Goal: Information Seeking & Learning: Learn about a topic

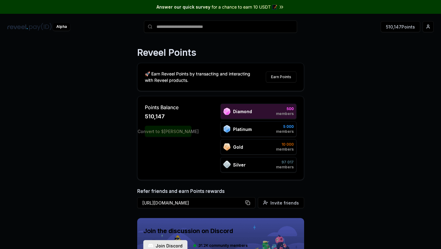
click at [149, 115] on span "510,147" at bounding box center [155, 116] width 20 height 9
drag, startPoint x: 146, startPoint y: 116, endPoint x: 180, endPoint y: 115, distance: 34.0
click at [180, 115] on div "510,147" at bounding box center [168, 116] width 47 height 9
click at [278, 77] on button "Earn Points" at bounding box center [281, 76] width 31 height 11
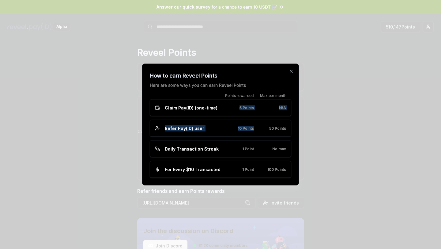
drag, startPoint x: 236, startPoint y: 108, endPoint x: 253, endPoint y: 131, distance: 29.1
click at [253, 131] on div "Points rewarded Max per month Claim Pay(ID) (one-time) 5 Points N/A Refer Pay(I…" at bounding box center [220, 135] width 141 height 84
click at [253, 131] on div "Refer Pay(ID) user 10 Points 50 Points" at bounding box center [220, 128] width 141 height 17
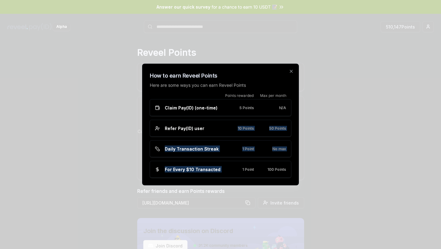
drag, startPoint x: 246, startPoint y: 125, endPoint x: 247, endPoint y: 159, distance: 34.3
click at [247, 159] on div "Points rewarded Max per month Claim Pay(ID) (one-time) 5 Points N/A Refer Pay(I…" at bounding box center [220, 135] width 141 height 84
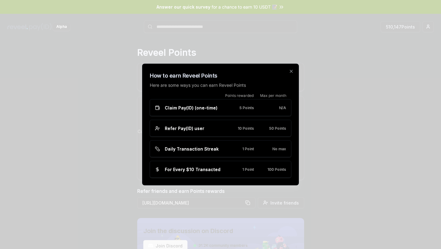
drag, startPoint x: 246, startPoint y: 153, endPoint x: 255, endPoint y: 152, distance: 9.8
click at [255, 152] on div "Daily Transaction Streak 1 Point No max" at bounding box center [220, 148] width 141 height 17
drag, startPoint x: 255, startPoint y: 152, endPoint x: 239, endPoint y: 149, distance: 16.2
click at [239, 149] on div "Daily Transaction Streak 1 Point No max" at bounding box center [220, 148] width 141 height 17
click at [239, 149] on div "1 Point" at bounding box center [242, 148] width 22 height 5
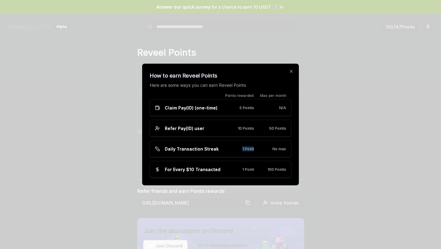
drag, startPoint x: 239, startPoint y: 149, endPoint x: 252, endPoint y: 149, distance: 12.2
click at [252, 149] on div "1 Point" at bounding box center [242, 148] width 22 height 5
click at [252, 149] on span "1 Point" at bounding box center [248, 148] width 12 height 5
drag, startPoint x: 230, startPoint y: 161, endPoint x: 269, endPoint y: 169, distance: 40.5
click at [269, 169] on div "For Every $10 Transacted 1 Point 100 Points" at bounding box center [220, 169] width 141 height 17
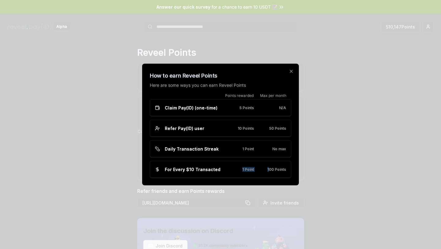
click at [269, 169] on span "100 Points" at bounding box center [276, 169] width 19 height 5
click at [290, 74] on h2 "How to earn Reveel Points" at bounding box center [220, 75] width 141 height 9
click at [290, 73] on icon "button" at bounding box center [291, 71] width 5 height 5
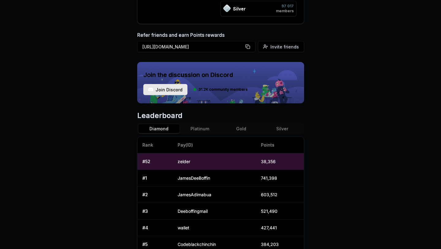
scroll to position [157, 0]
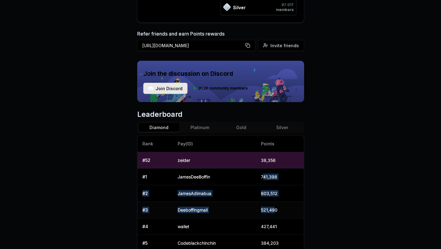
drag, startPoint x: 263, startPoint y: 179, endPoint x: 276, endPoint y: 210, distance: 33.8
click at [276, 210] on tbody "# 52 zelder 38,356 # 1 JamesDeeBoffin 741,398 # 2 JamesAdimabua 603,512 # 3 Dee…" at bounding box center [220, 243] width 166 height 182
click at [276, 210] on td "521,490" at bounding box center [280, 209] width 48 height 17
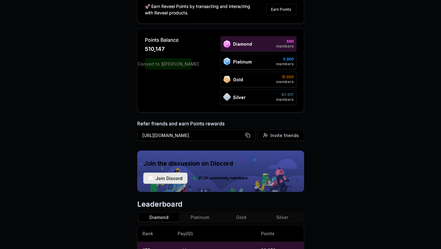
scroll to position [23, 0]
